Goal: Information Seeking & Learning: Understand process/instructions

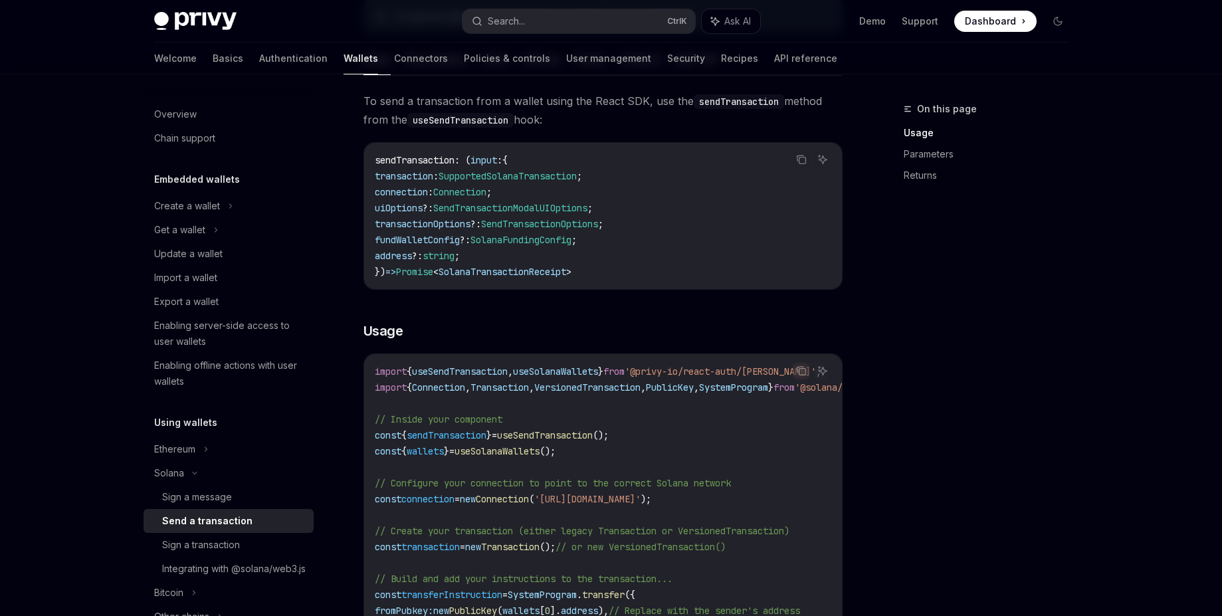
scroll to position [120, 0]
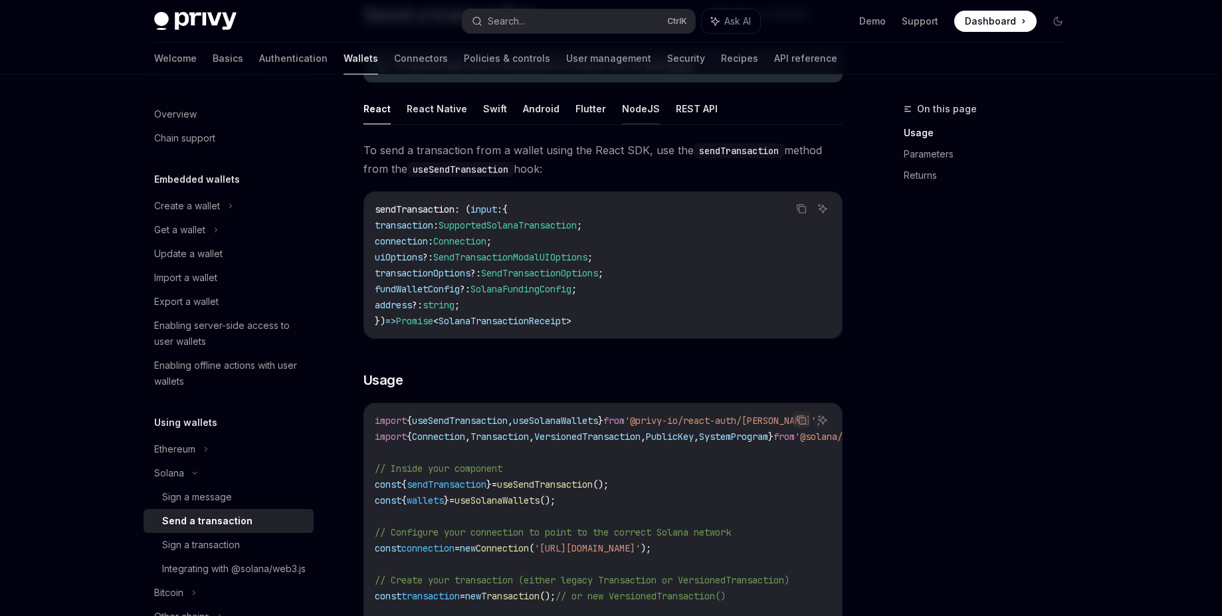
click at [640, 104] on button "NodeJS" at bounding box center [641, 108] width 38 height 31
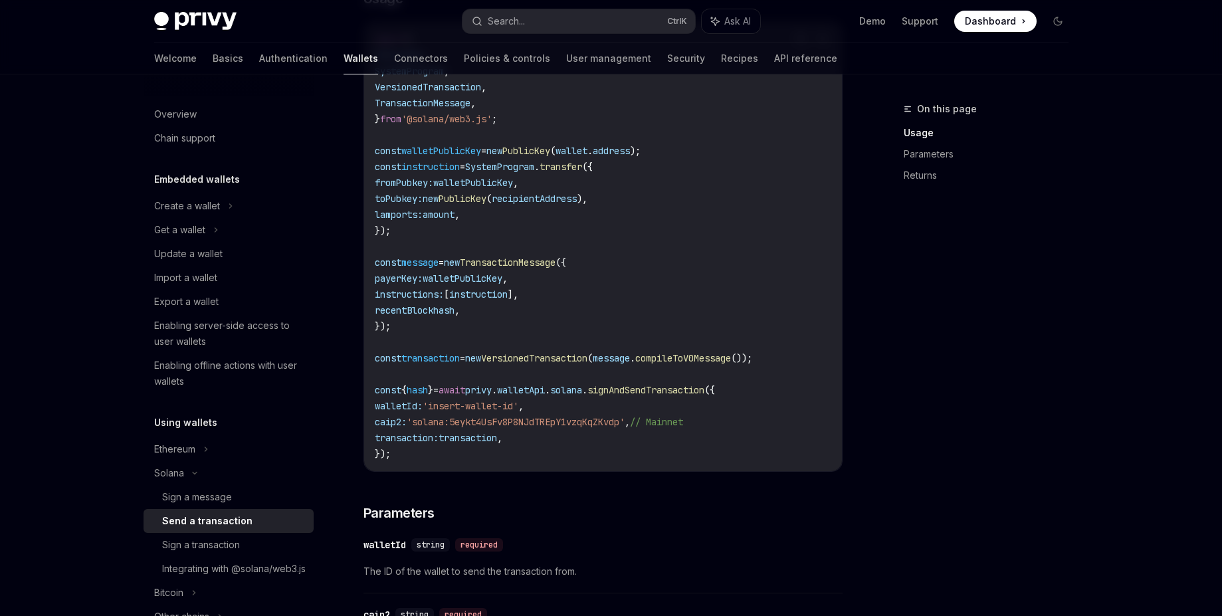
scroll to position [359, 0]
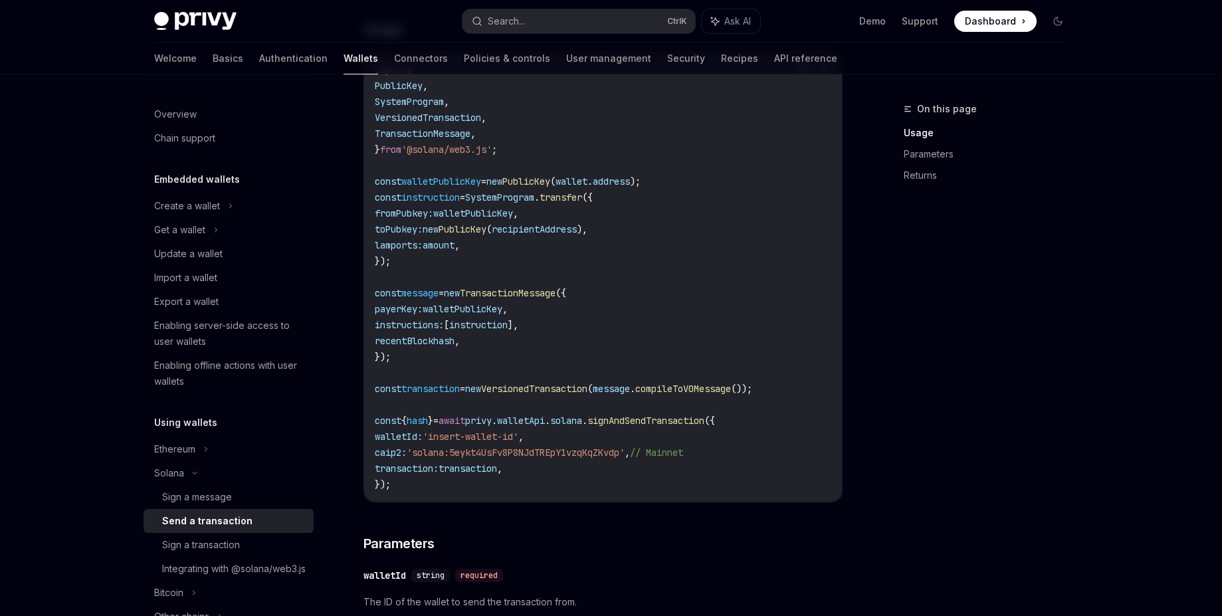
click at [474, 470] on span "transaction" at bounding box center [468, 468] width 58 height 12
click at [472, 217] on span "walletPublicKey" at bounding box center [473, 213] width 80 height 12
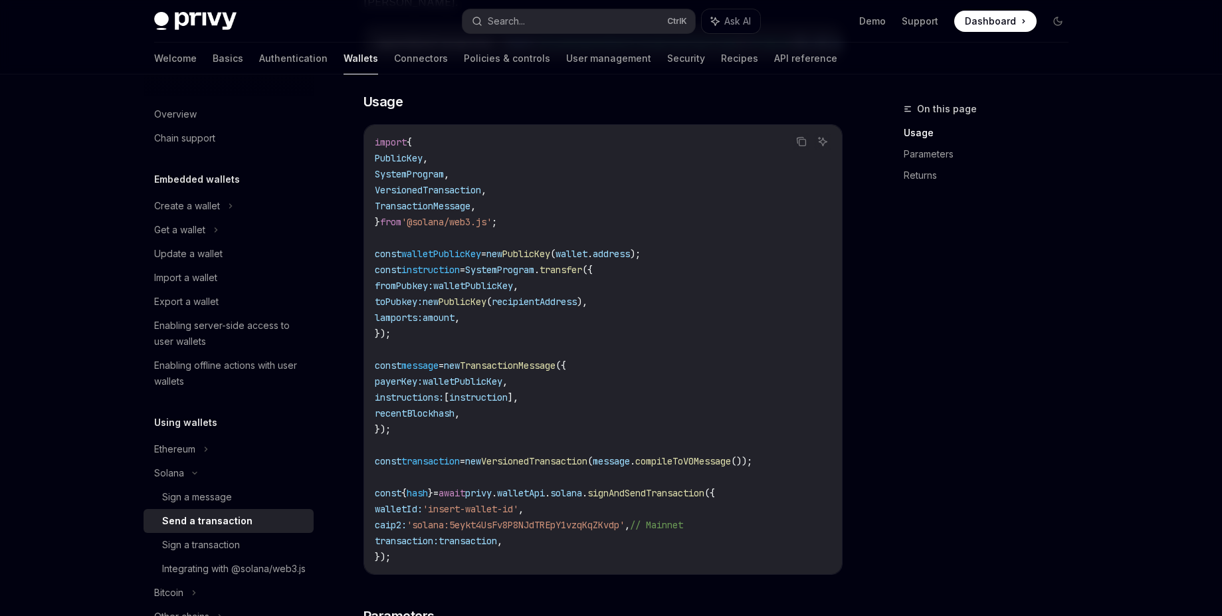
scroll to position [239, 0]
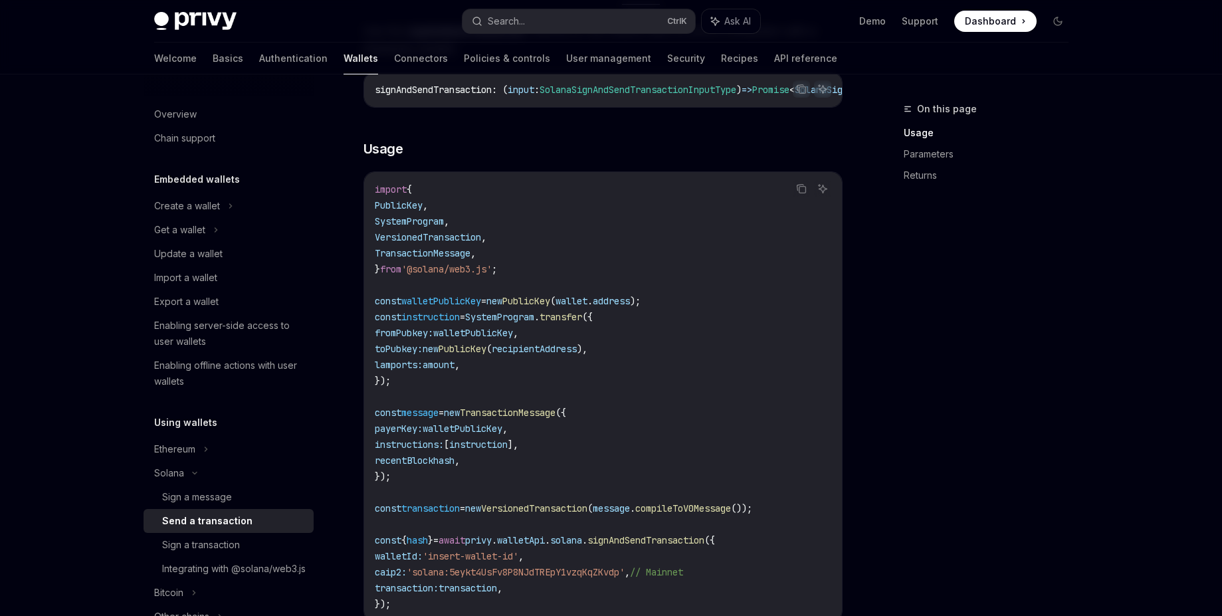
click at [587, 306] on span "wallet" at bounding box center [571, 301] width 32 height 12
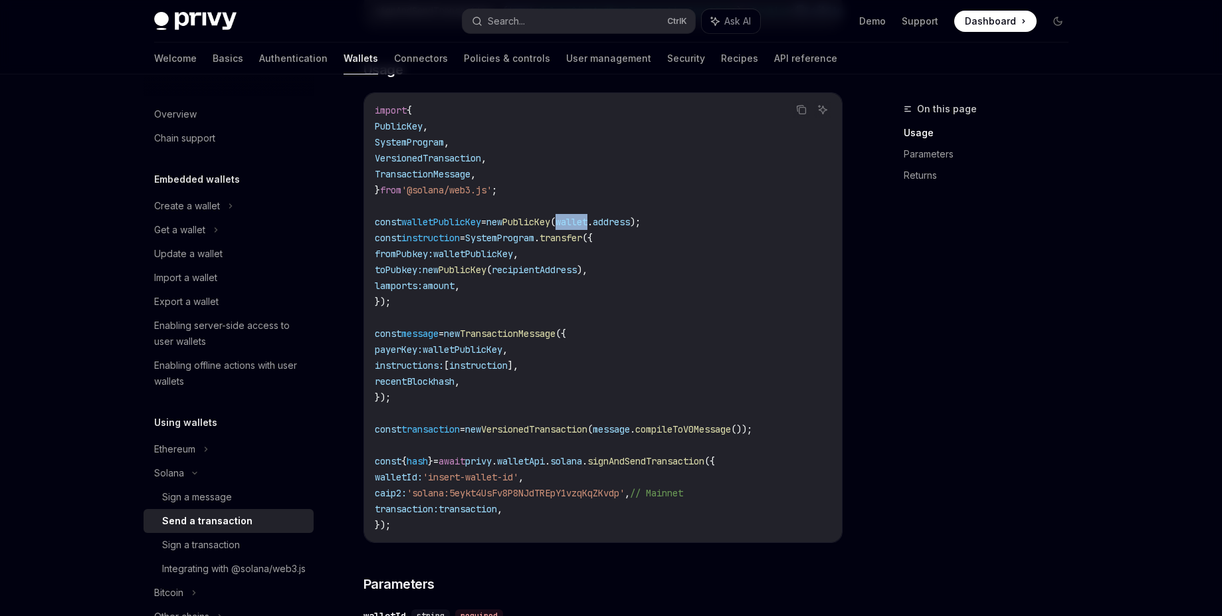
scroll to position [359, 0]
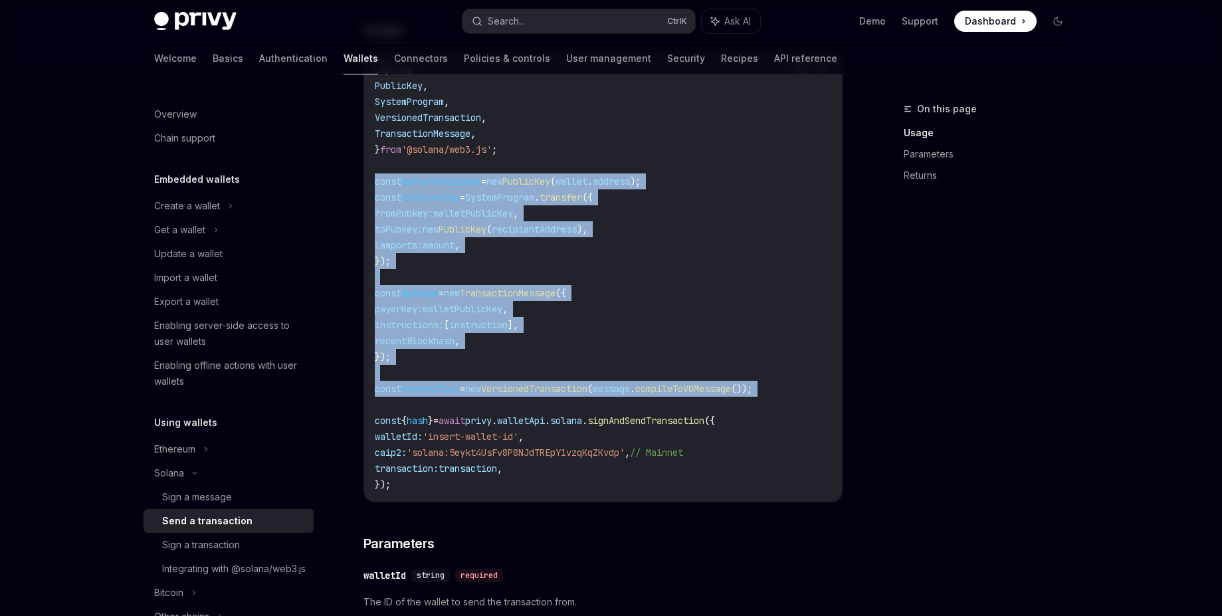
drag, startPoint x: 372, startPoint y: 185, endPoint x: 735, endPoint y: 417, distance: 430.5
click at [736, 416] on div "import { PublicKey , SystemProgram , VersionedTransaction , TransactionMessage …" at bounding box center [603, 276] width 478 height 449
copy code "const walletPublicKey = new PublicKey ( wallet . address ); const instruction =…"
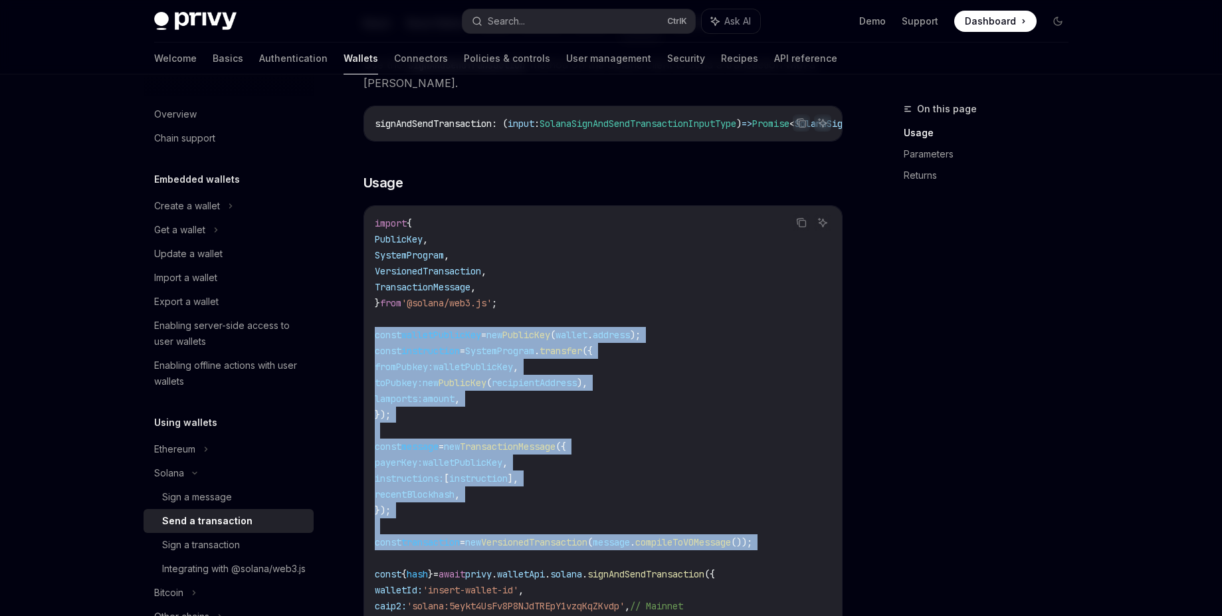
scroll to position [444, 0]
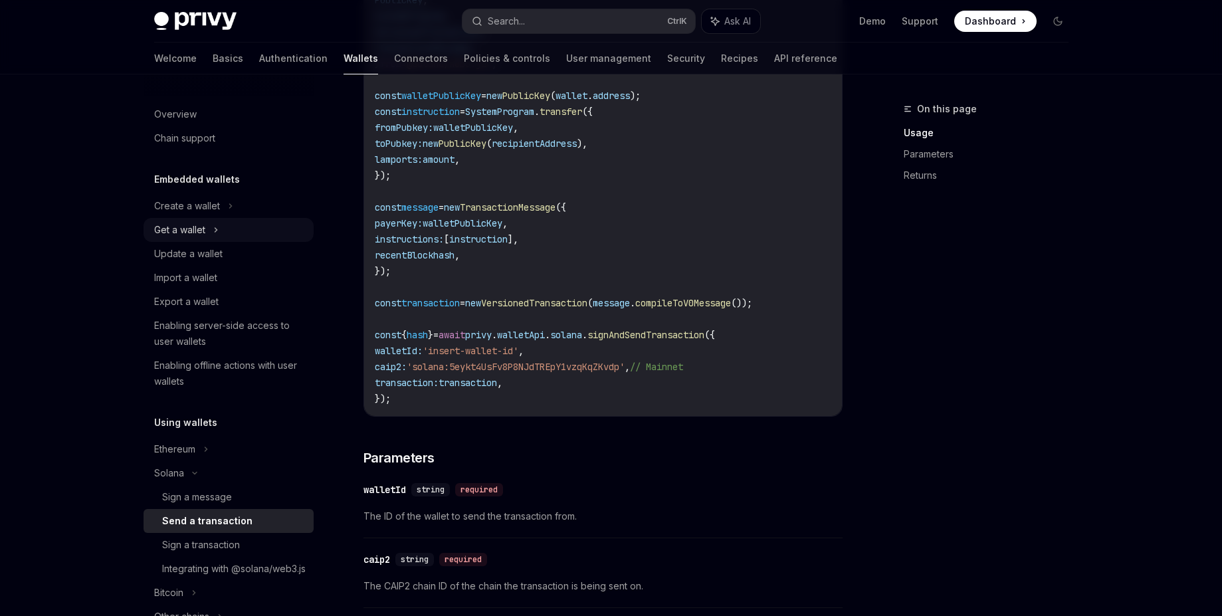
click at [192, 226] on div "Get a wallet" at bounding box center [179, 230] width 51 height 16
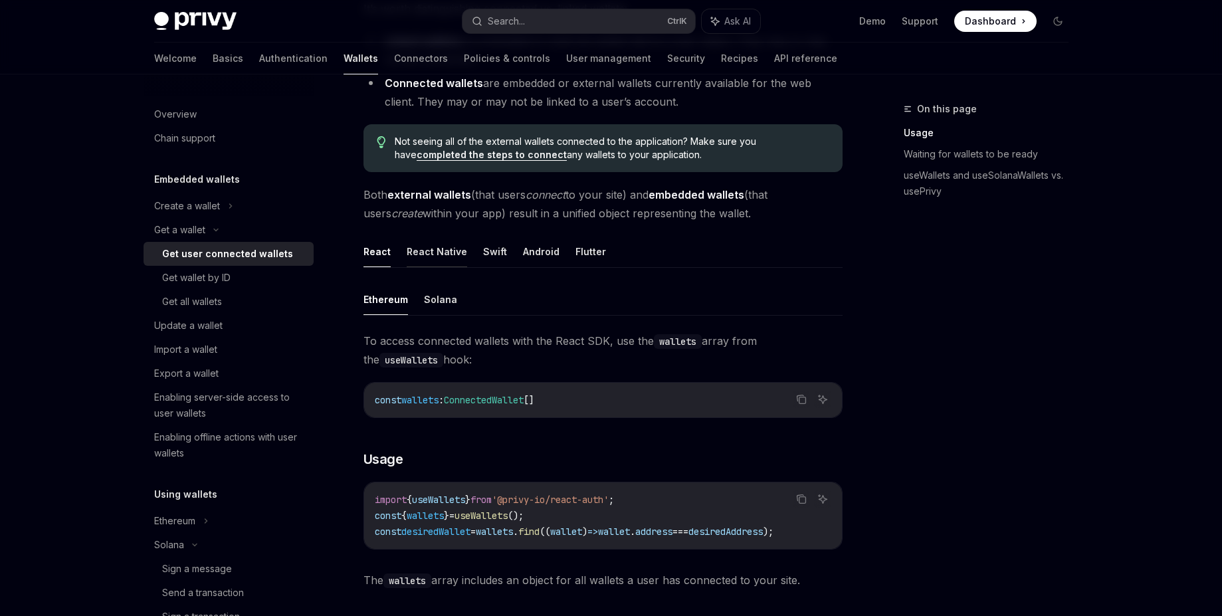
scroll to position [239, 0]
click at [213, 274] on div "Get wallet by ID" at bounding box center [196, 278] width 68 height 16
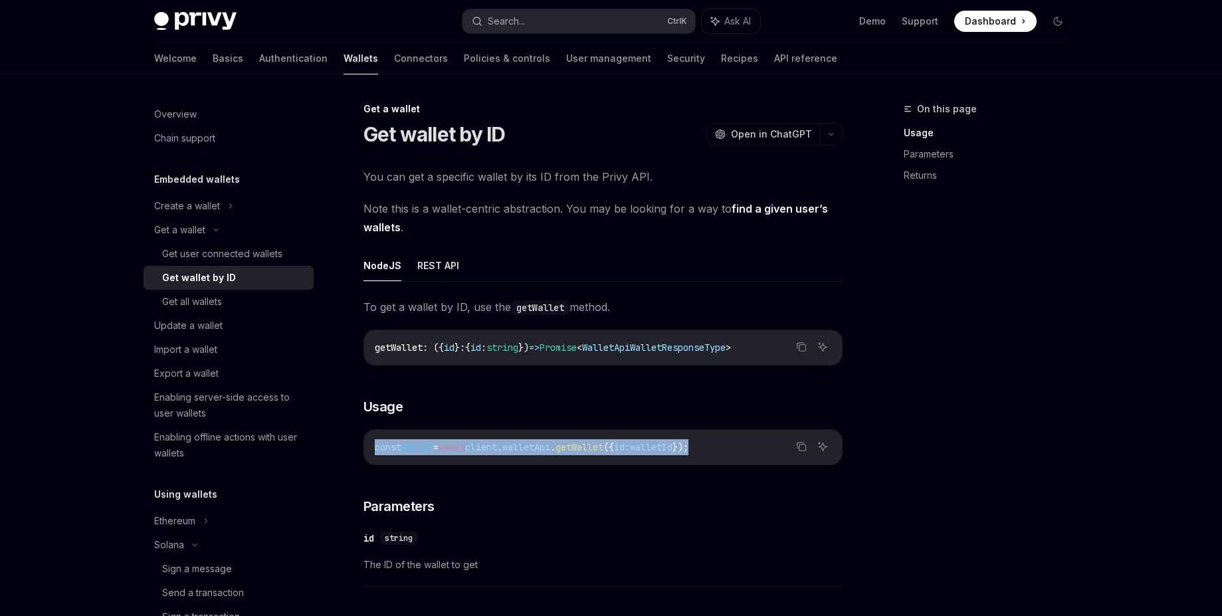
drag, startPoint x: 737, startPoint y: 444, endPoint x: 352, endPoint y: 449, distance: 384.7
copy span "const wallet = await client . walletApi . getWallet ({ id: walletId });"
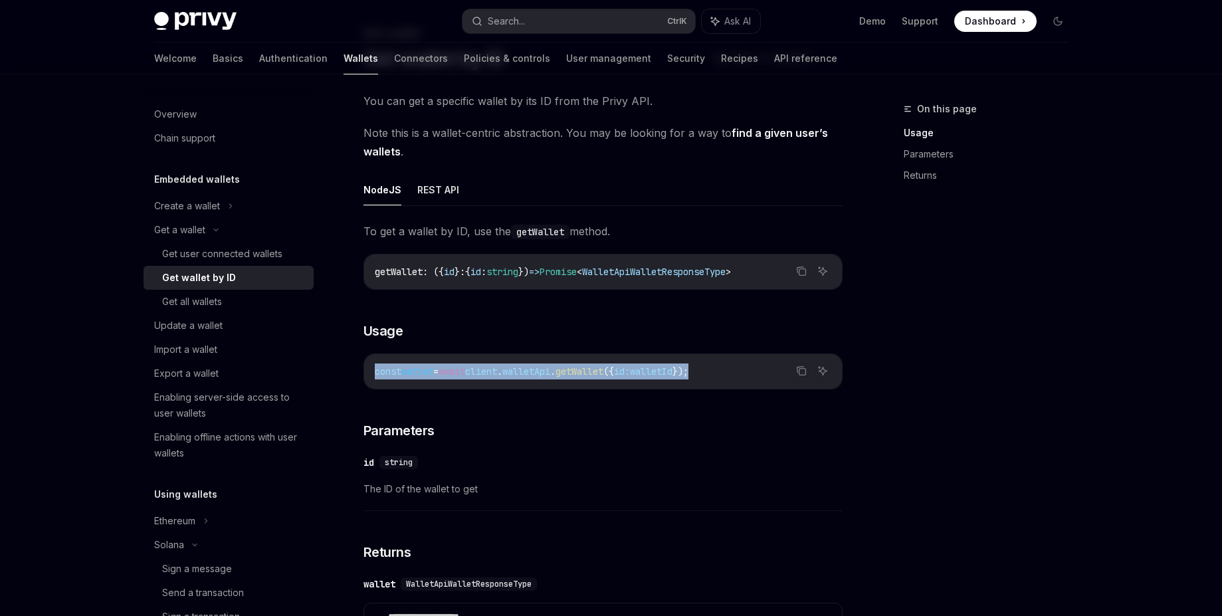
scroll to position [120, 0]
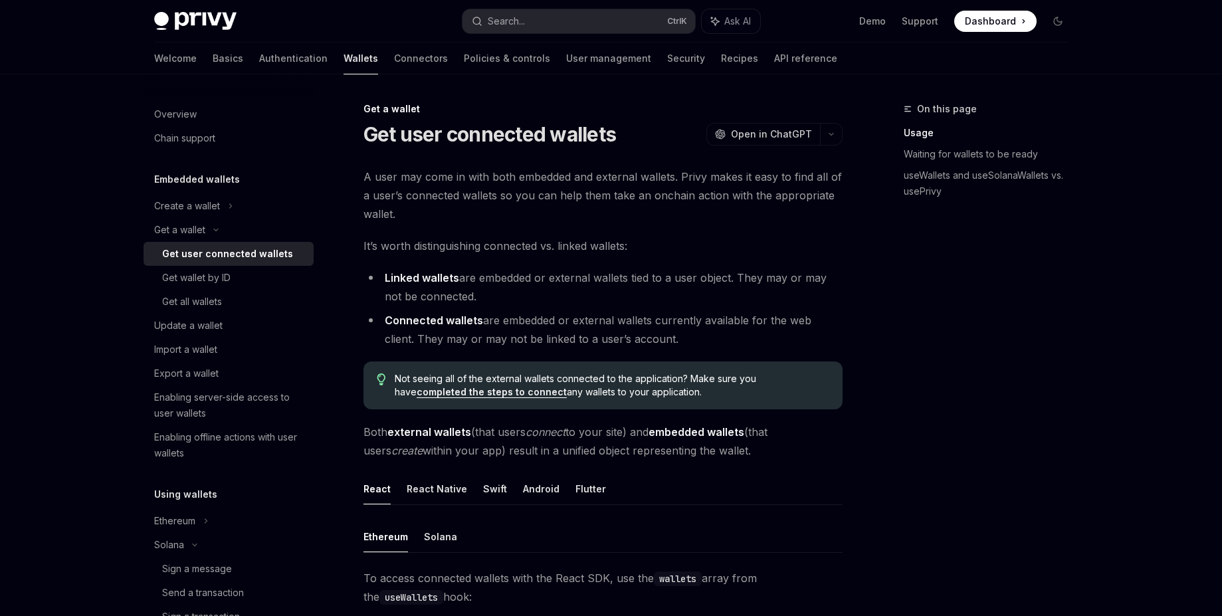
type textarea "*"
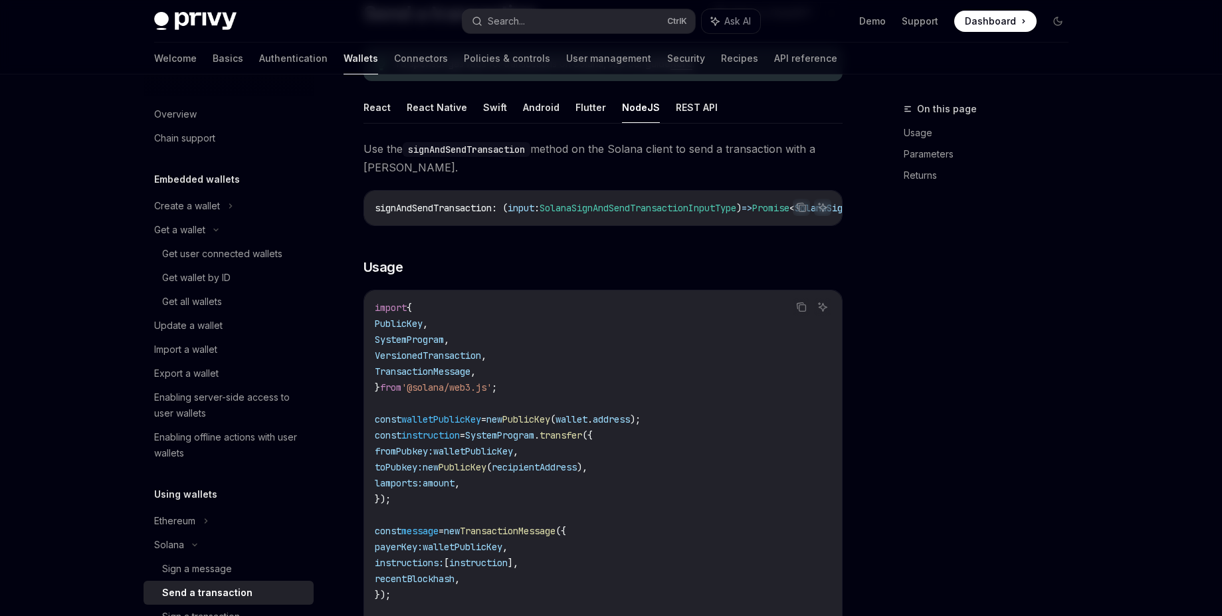
scroll to position [125, 0]
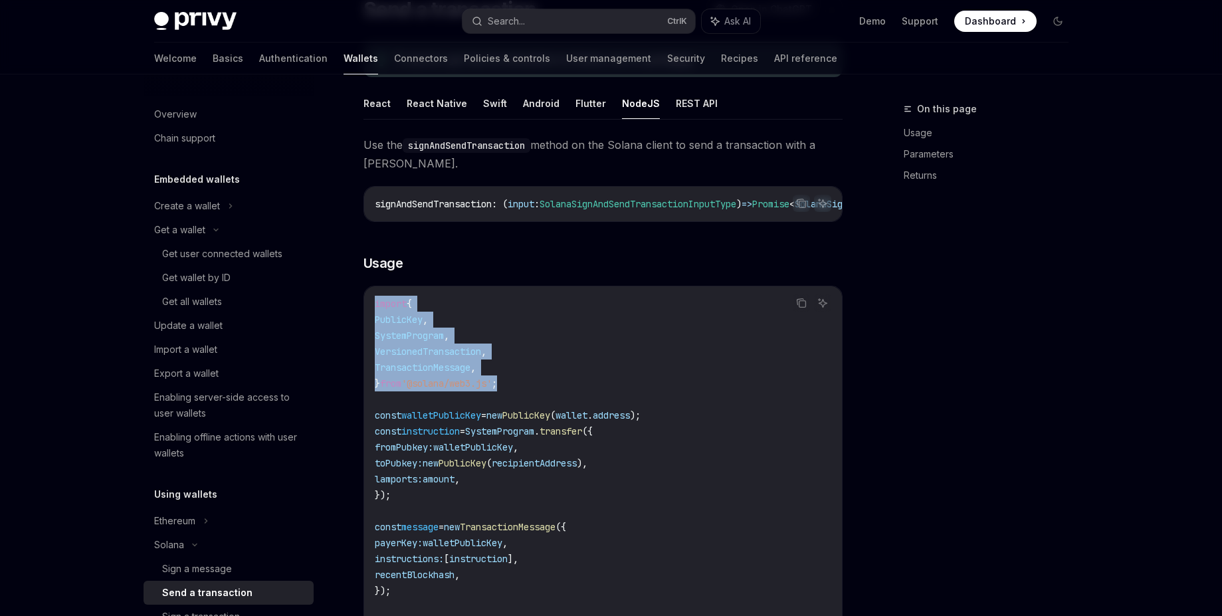
drag, startPoint x: 530, startPoint y: 392, endPoint x: 359, endPoint y: 302, distance: 192.9
copy code "import { PublicKey , SystemProgram , VersionedTransaction , TransactionMessage …"
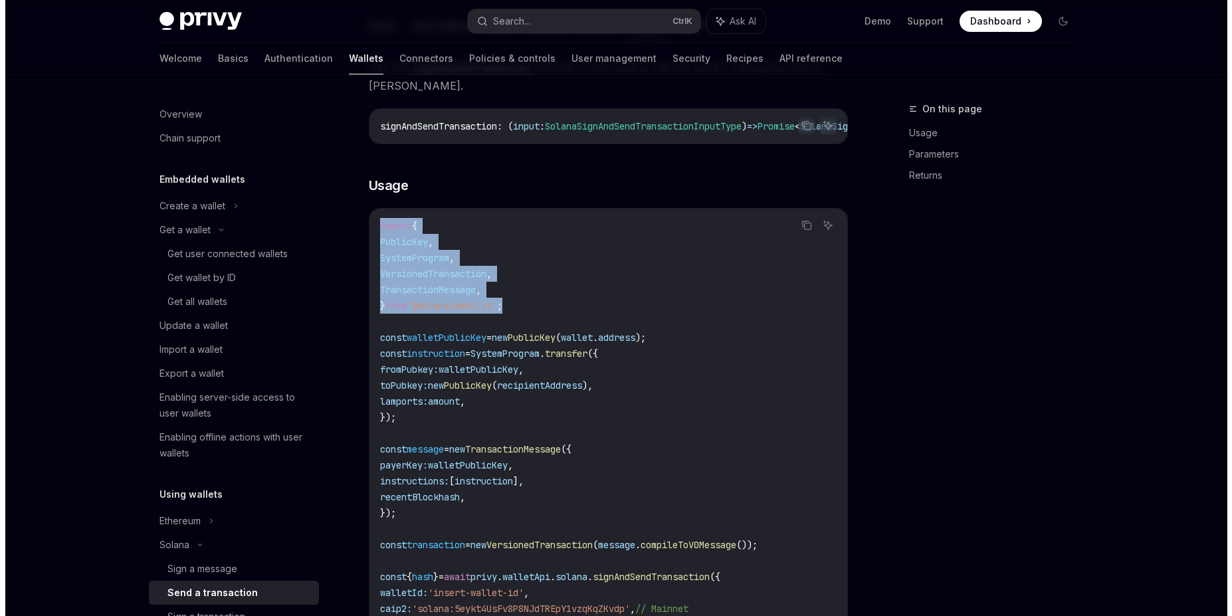
scroll to position [245, 0]
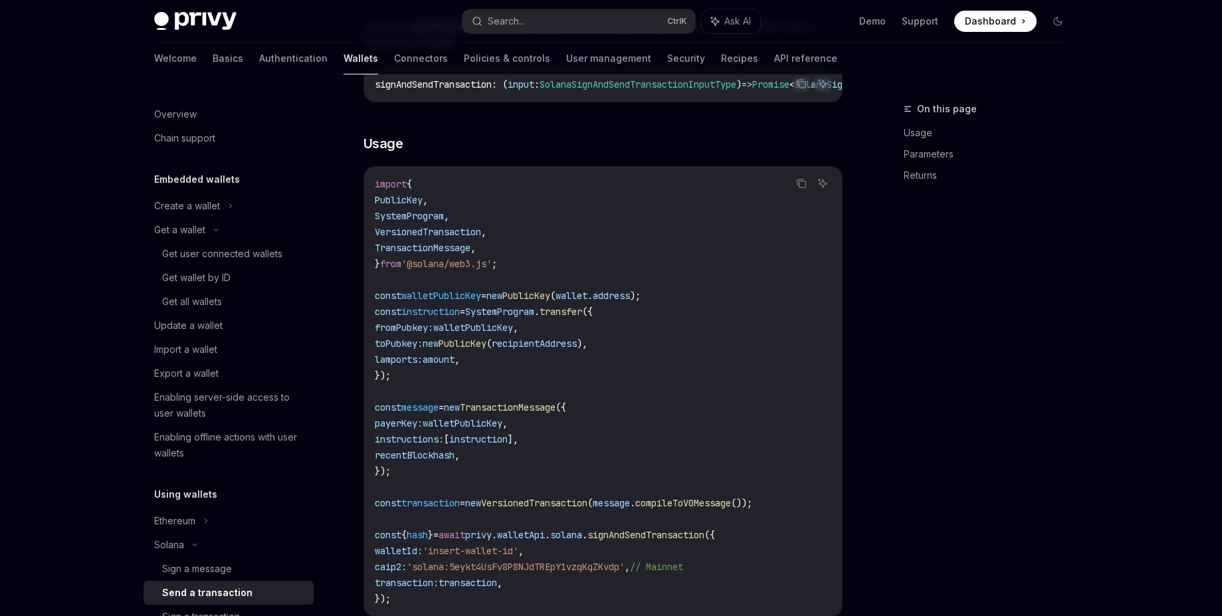
click at [629, 294] on span "address" at bounding box center [611, 296] width 37 height 12
click at [524, 19] on div "Search..." at bounding box center [506, 21] width 37 height 16
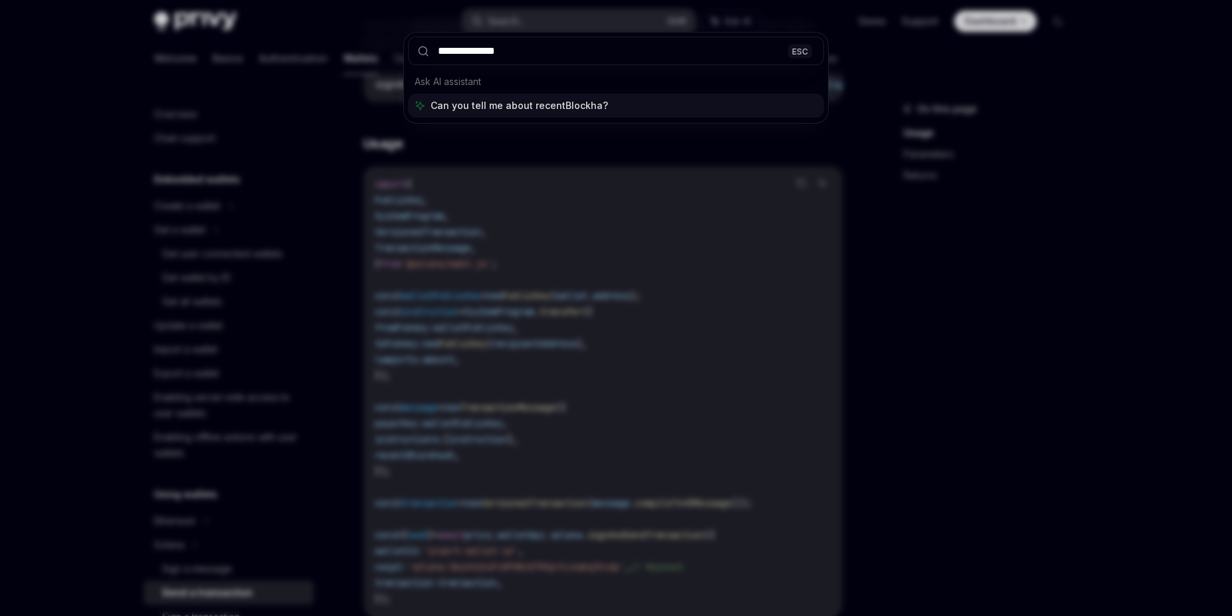
type input "**********"
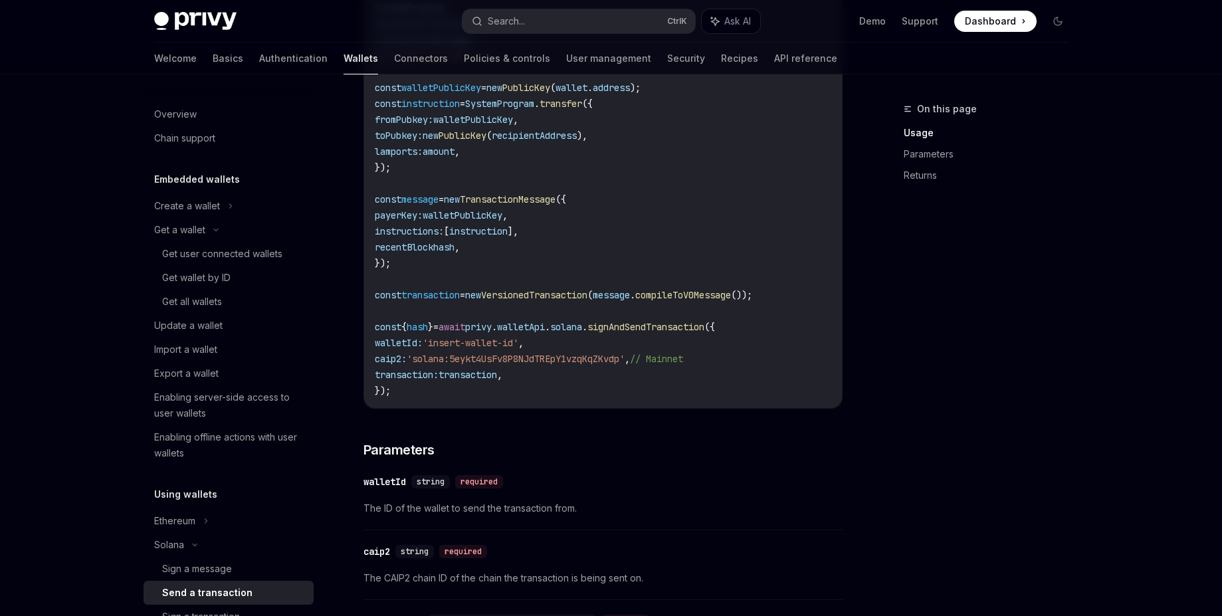
scroll to position [553, 0]
